Goal: Information Seeking & Learning: Learn about a topic

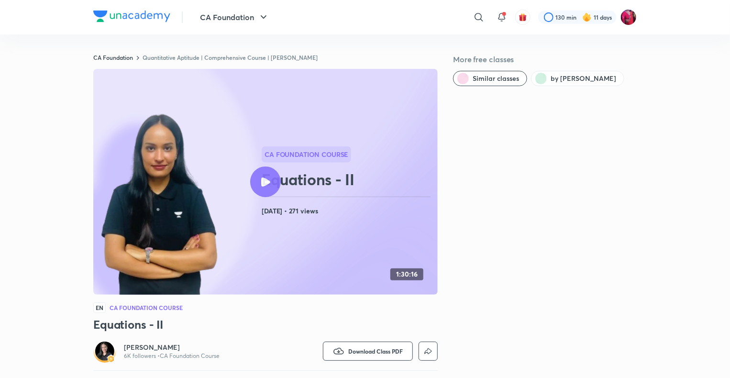
click at [272, 178] on div at bounding box center [265, 182] width 31 height 31
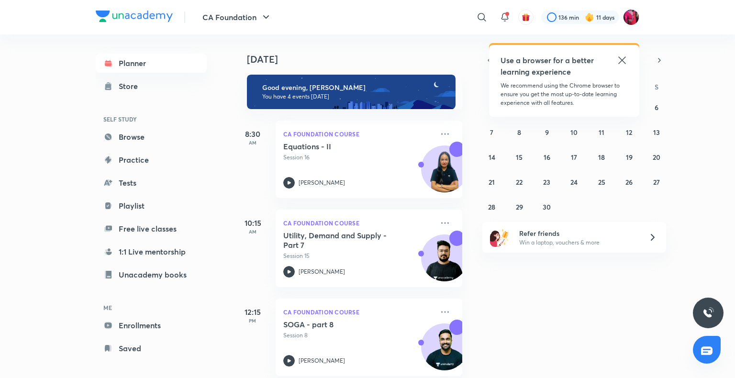
click at [618, 57] on icon at bounding box center [621, 60] width 11 height 11
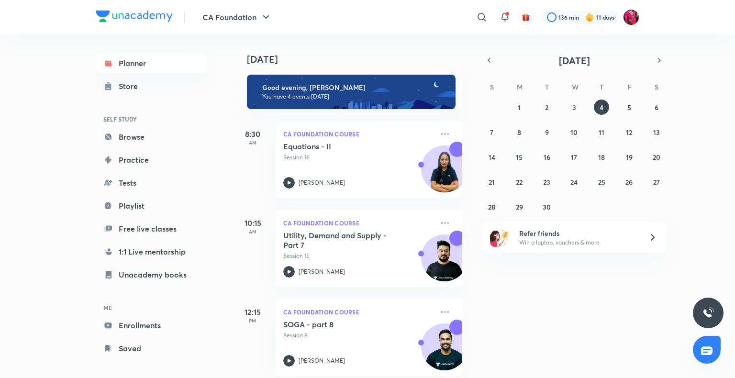
click at [250, 319] on p "PM" at bounding box center [253, 321] width 38 height 6
click at [291, 357] on icon at bounding box center [288, 360] width 11 height 11
